Goal: Information Seeking & Learning: Understand process/instructions

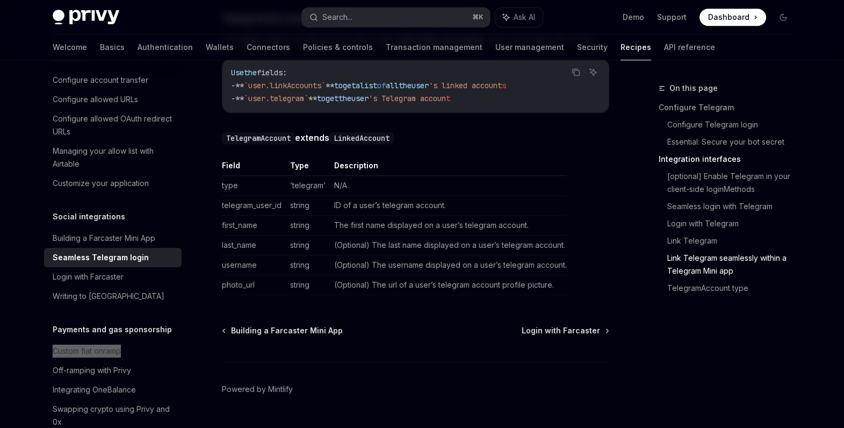
scroll to position [1964, 0]
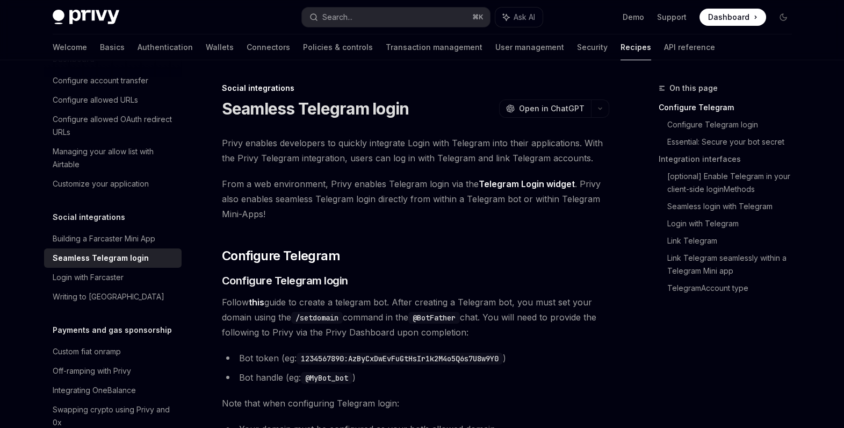
scroll to position [1, 0]
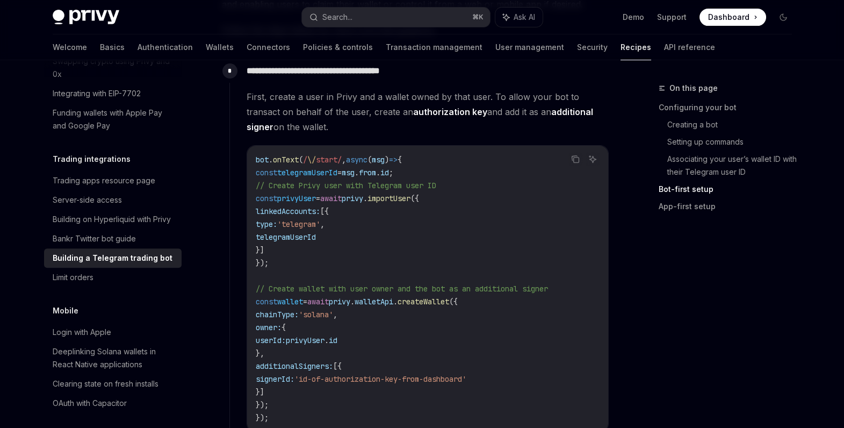
scroll to position [976, 0]
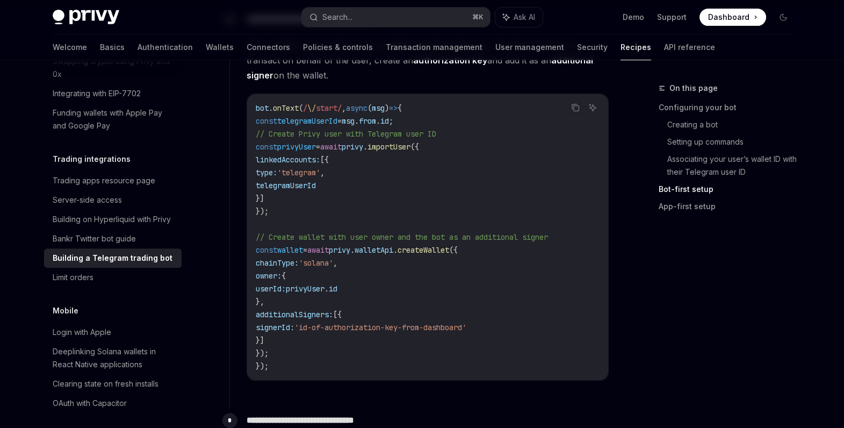
click at [320, 142] on span "=" at bounding box center [318, 147] width 4 height 10
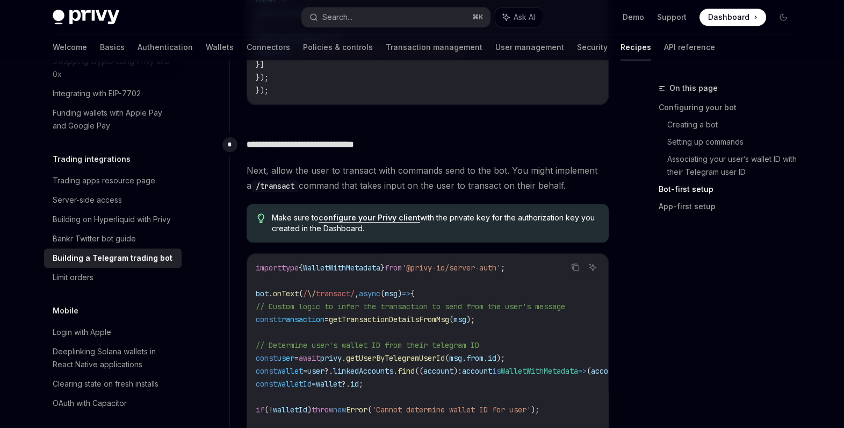
scroll to position [1333, 0]
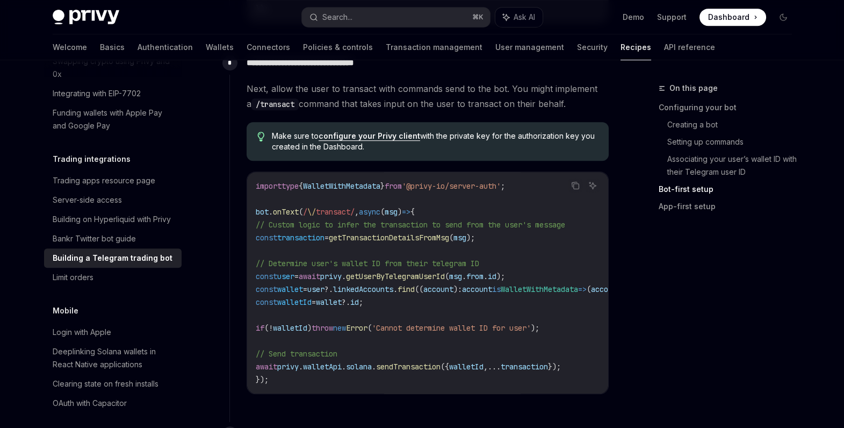
click at [329, 182] on span "WalletWithMetadata" at bounding box center [341, 186] width 77 height 10
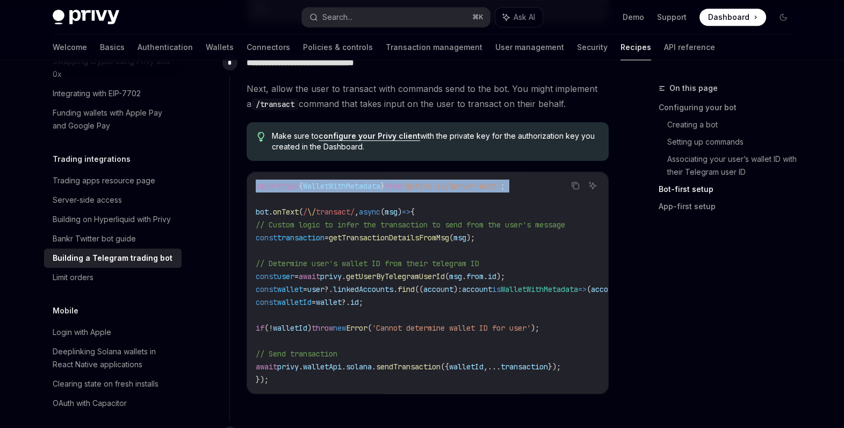
click at [329, 182] on span "WalletWithMetadata" at bounding box center [341, 186] width 77 height 10
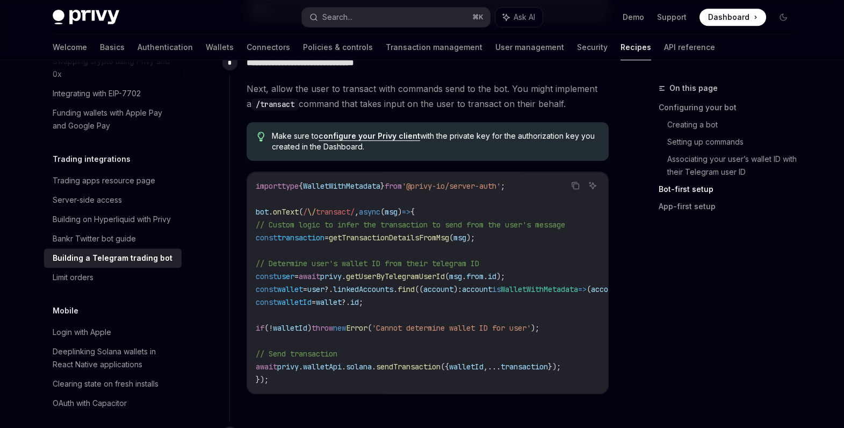
click at [450, 187] on span "'@privy-io/server-auth'" at bounding box center [451, 186] width 99 height 10
click at [445, 277] on span "getUserByTelegramUserId" at bounding box center [395, 276] width 99 height 10
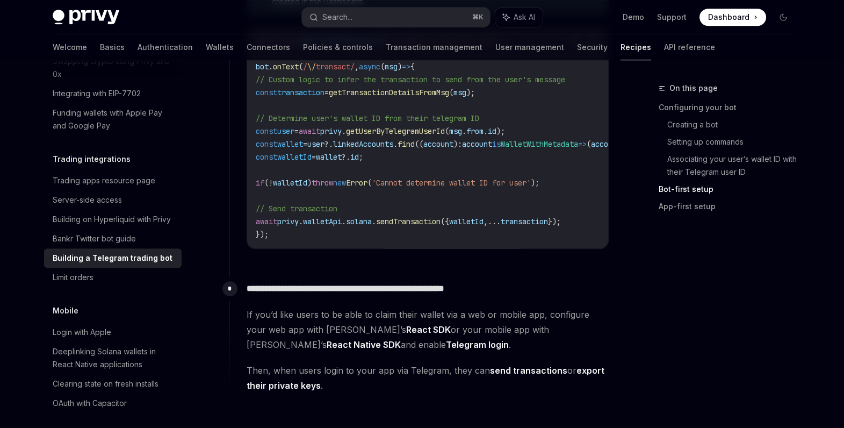
scroll to position [1484, 0]
